Goal: Information Seeking & Learning: Learn about a topic

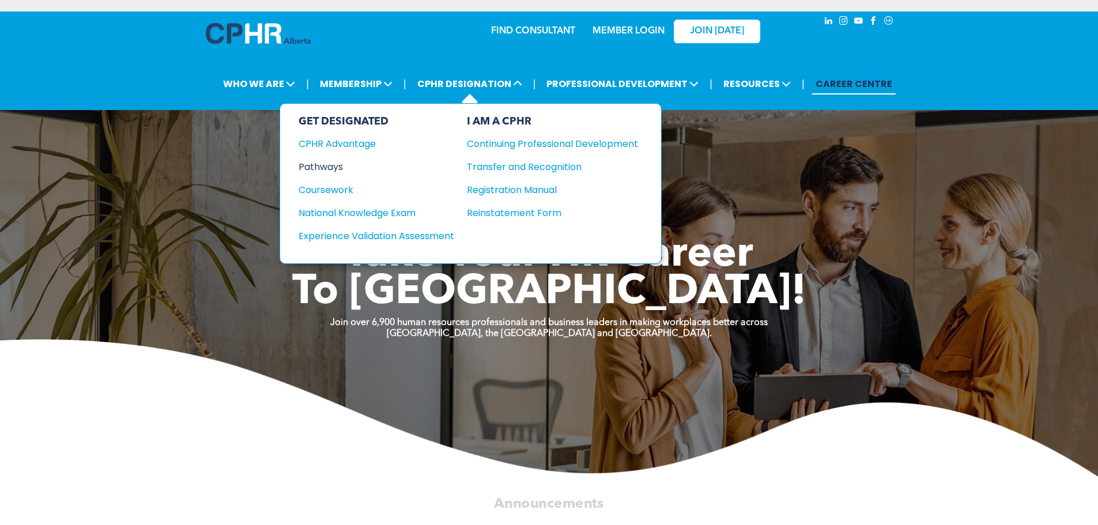
click at [334, 165] on div "Pathways" at bounding box center [369, 167] width 140 height 14
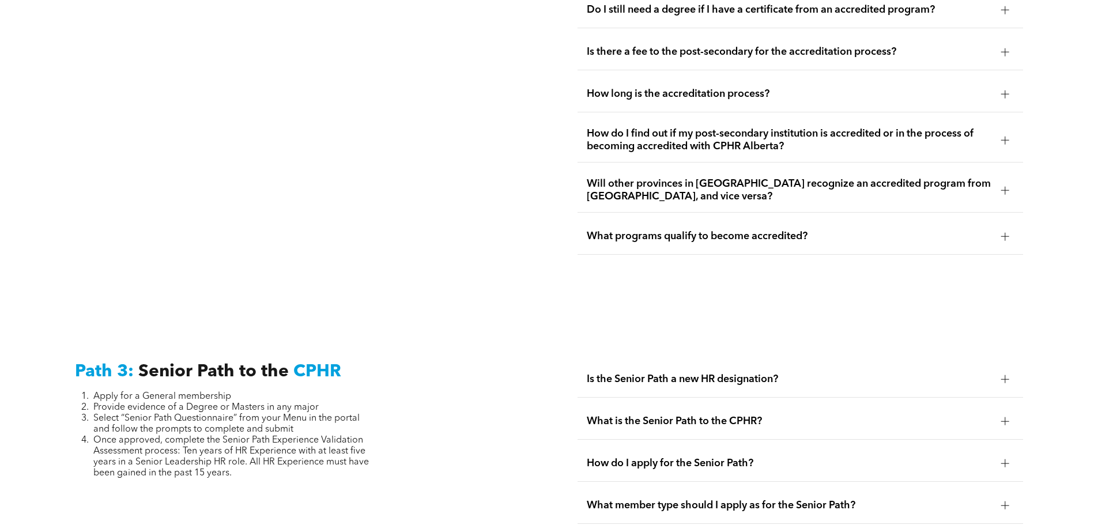
scroll to position [2604, 0]
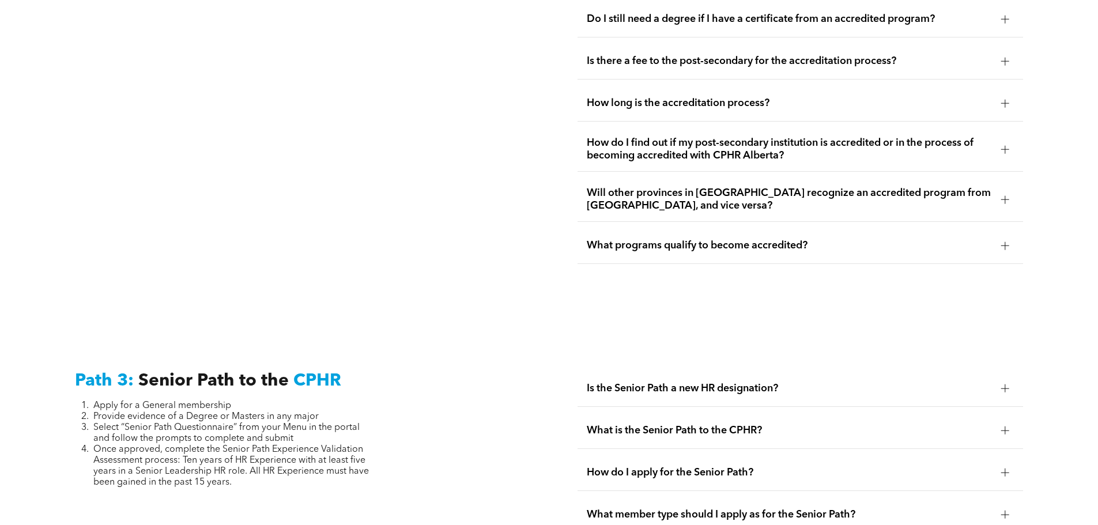
click at [1009, 145] on div at bounding box center [1005, 149] width 8 height 8
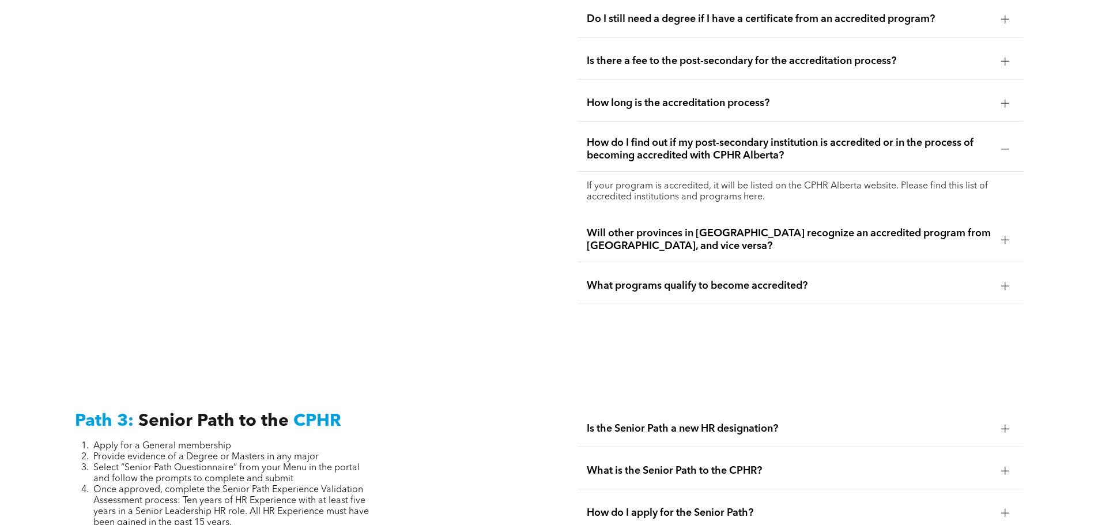
click at [967, 227] on span "Will other provinces in Canada recognize an accredited program from Alberta, an…" at bounding box center [789, 239] width 405 height 25
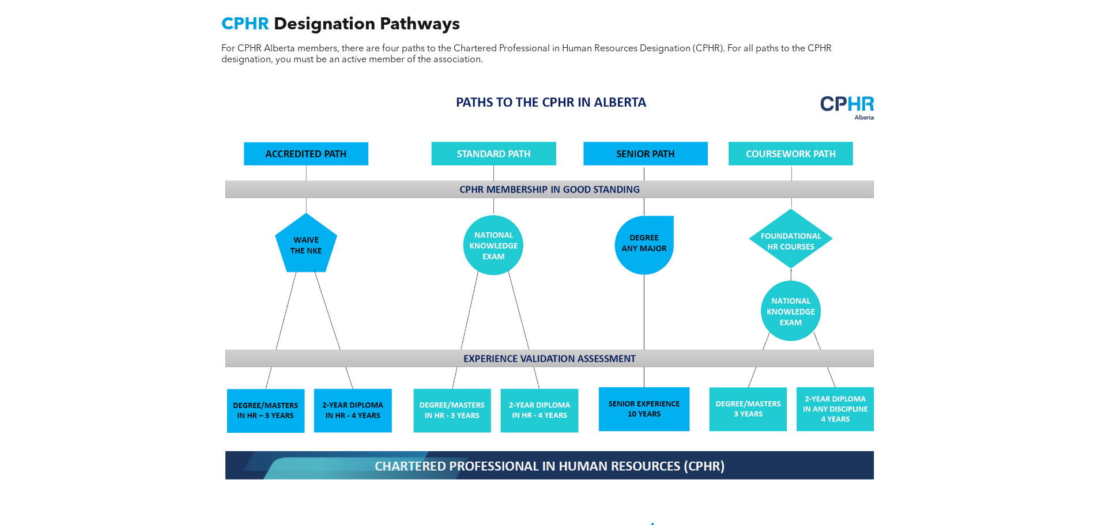
scroll to position [0, 0]
